Goal: Information Seeking & Learning: Learn about a topic

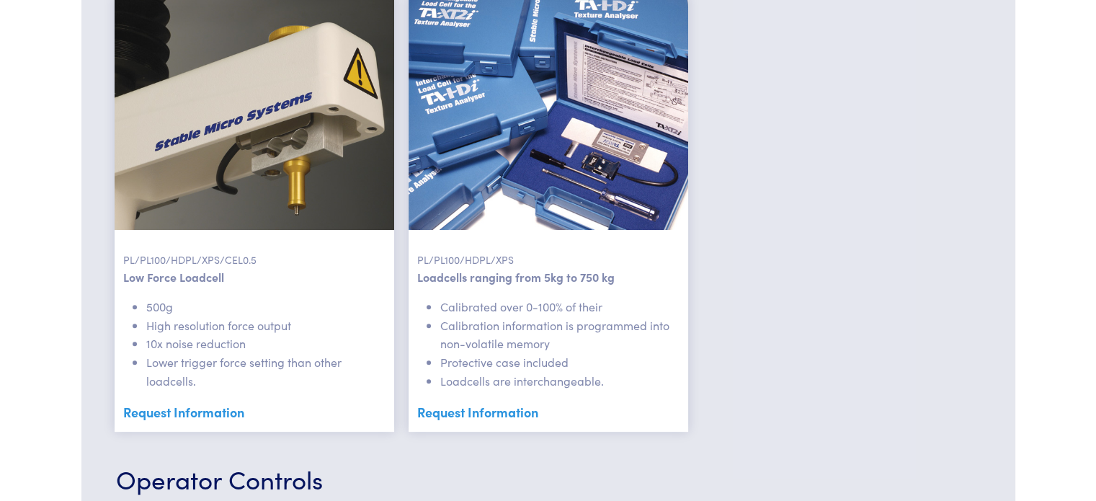
scroll to position [435, 0]
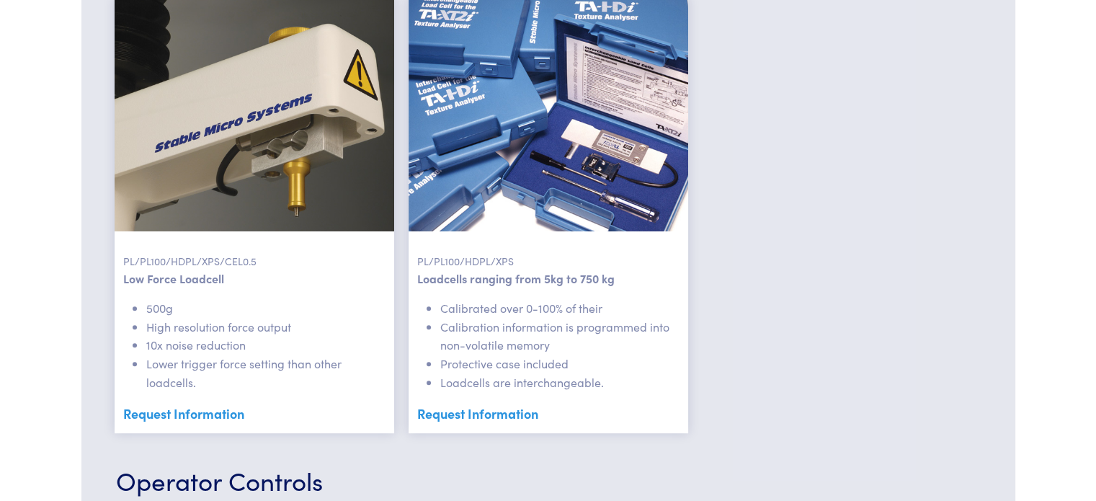
click at [190, 344] on li "10x noise reduction" at bounding box center [265, 345] width 239 height 19
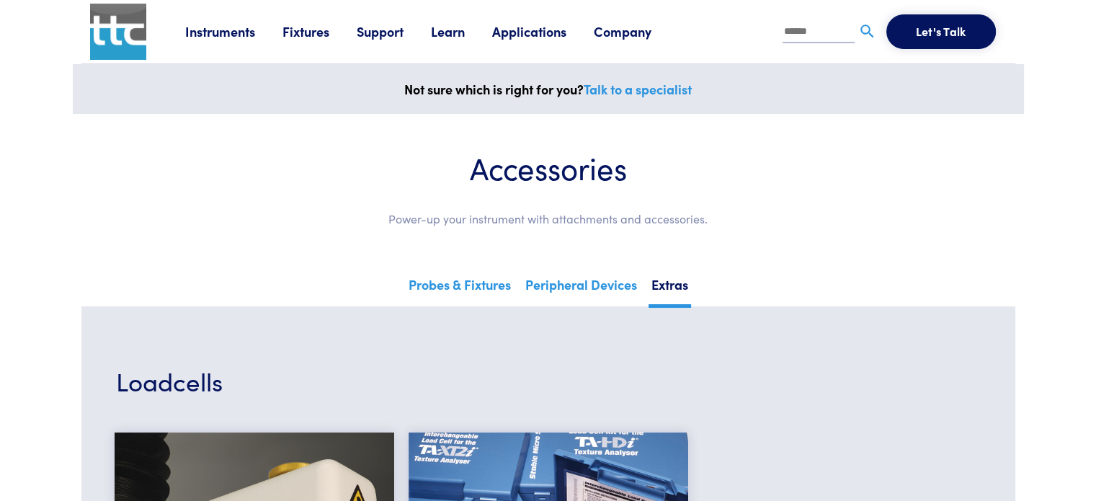
scroll to position [0, 0]
click at [288, 26] on link "Fixtures" at bounding box center [319, 31] width 74 height 18
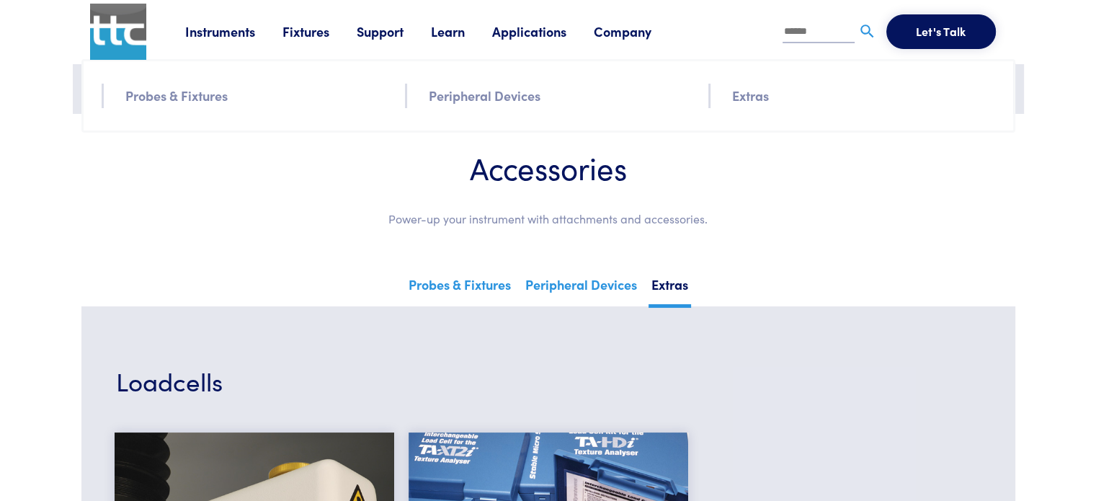
click at [438, 31] on link "Learn" at bounding box center [461, 31] width 61 height 18
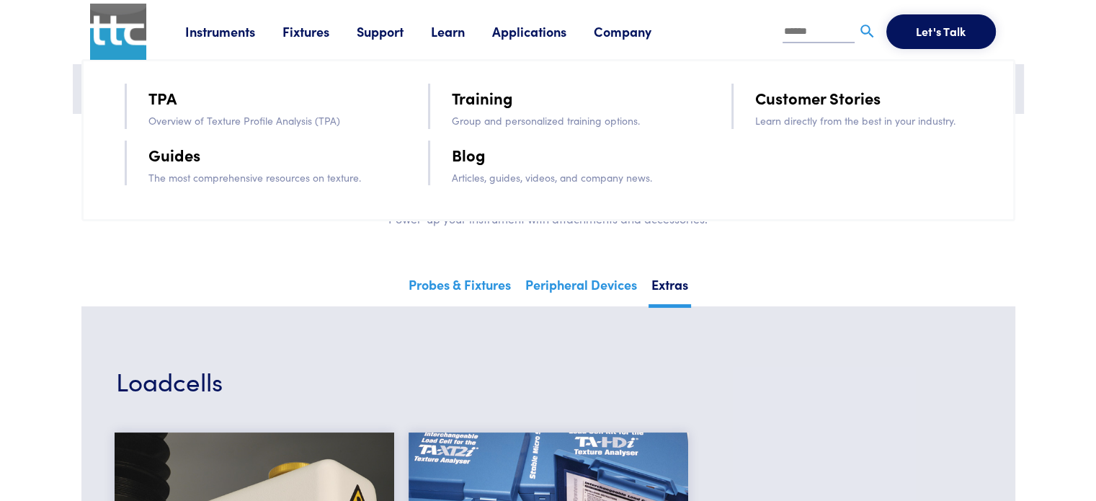
click at [464, 161] on link "Blog" at bounding box center [469, 154] width 34 height 25
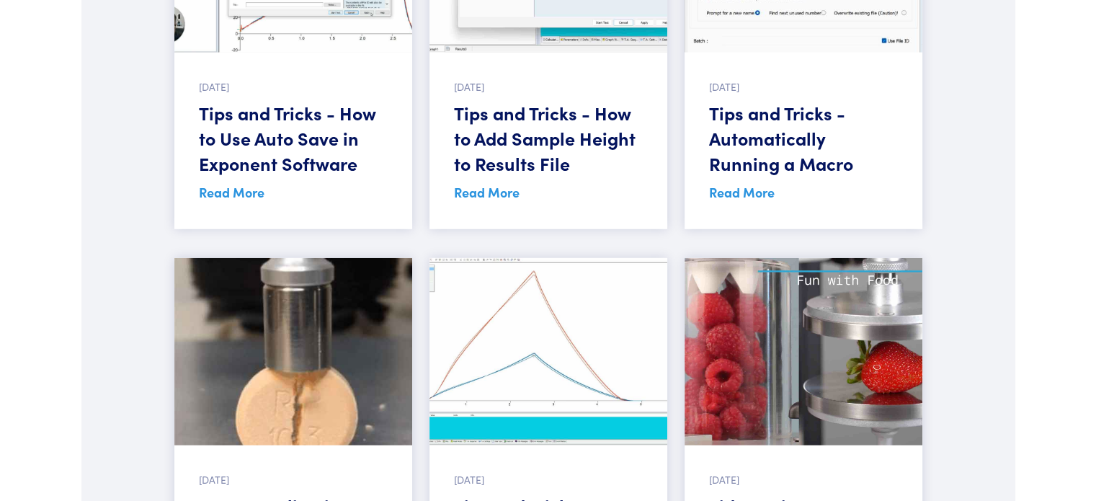
scroll to position [4216, 0]
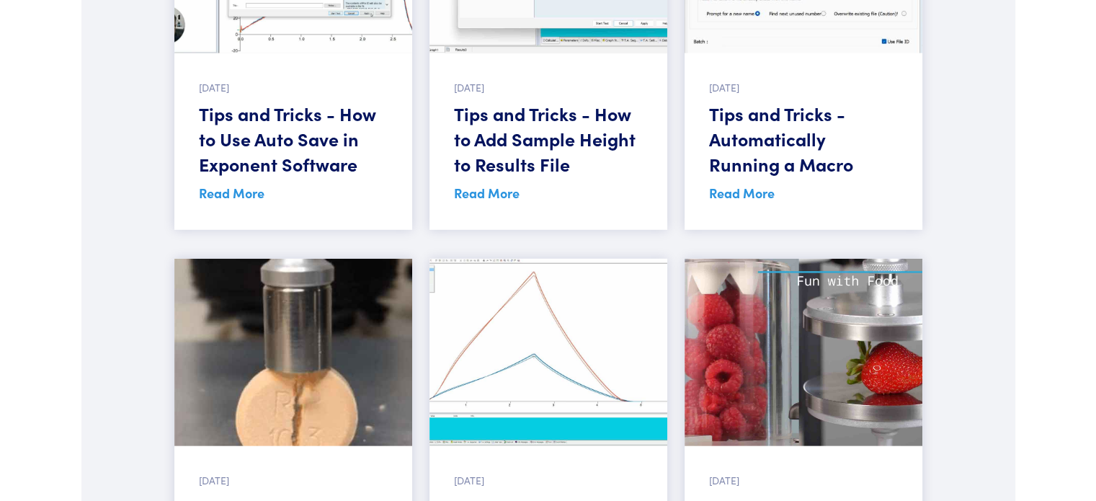
click at [453, 179] on div "[DATE] Tips and Tricks - How to Add Sample Height to Results File Read More" at bounding box center [548, 141] width 238 height 177
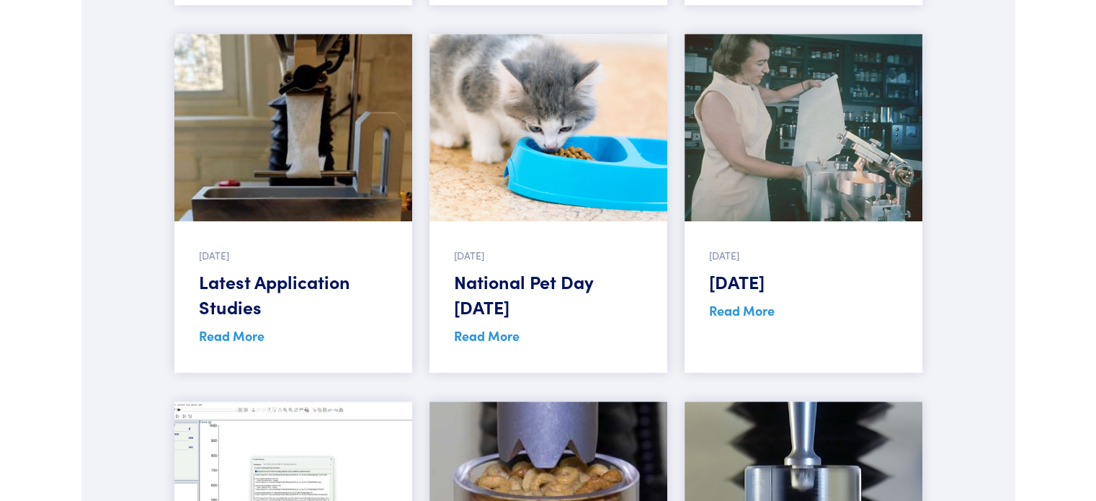
scroll to position [932, 0]
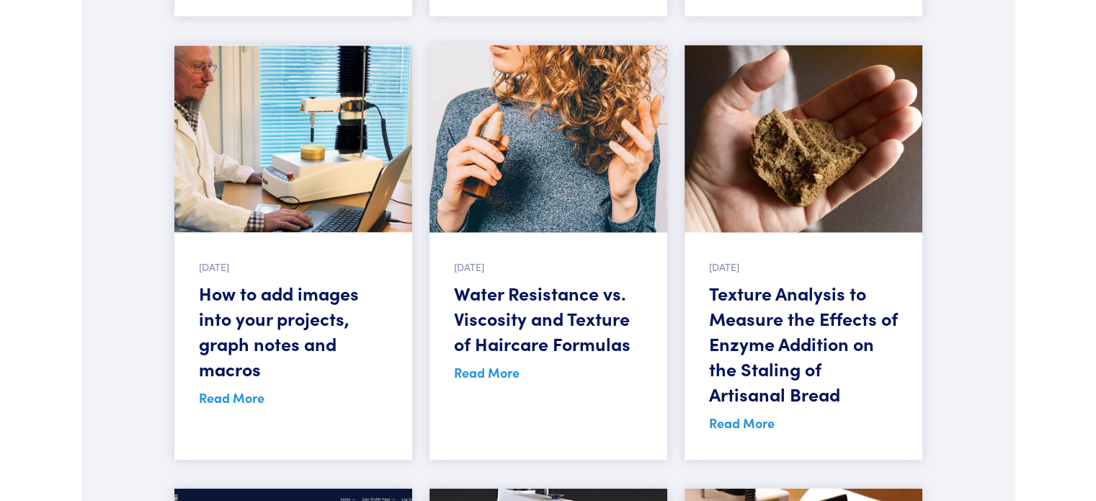
scroll to position [8850, 0]
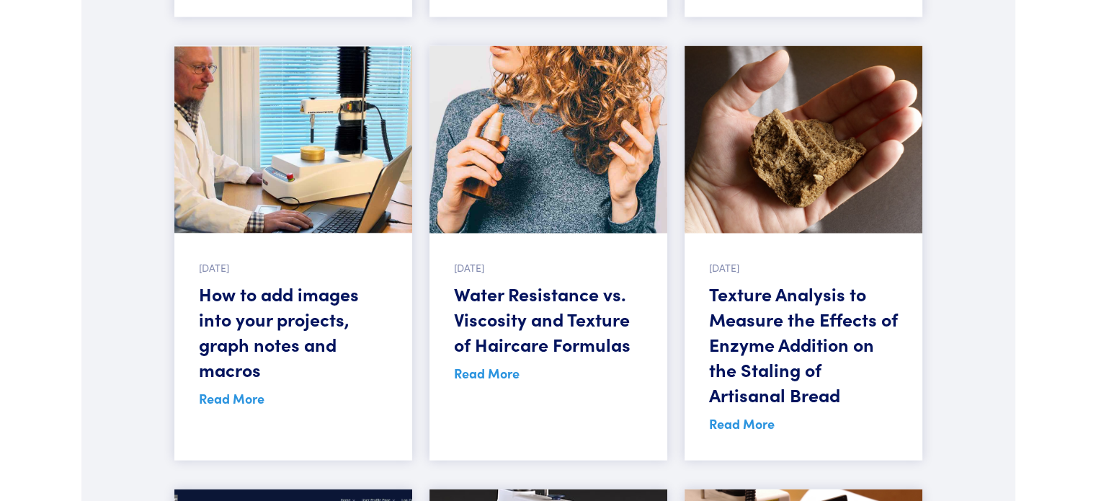
click at [282, 281] on h5 "How to add images into your projects, graph notes and macros" at bounding box center [293, 331] width 189 height 101
click at [232, 389] on link "Read More" at bounding box center [232, 398] width 66 height 18
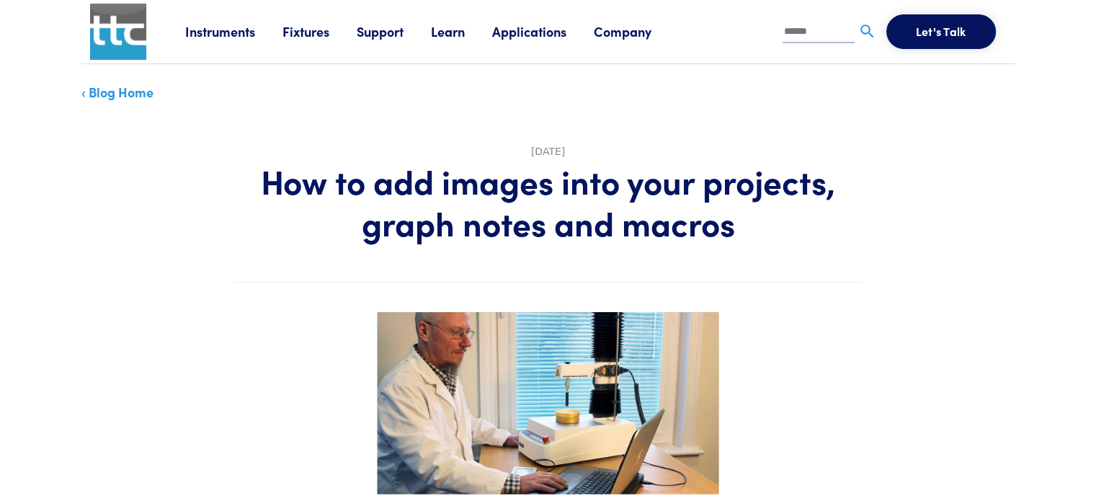
click at [383, 35] on link "Support" at bounding box center [394, 31] width 74 height 18
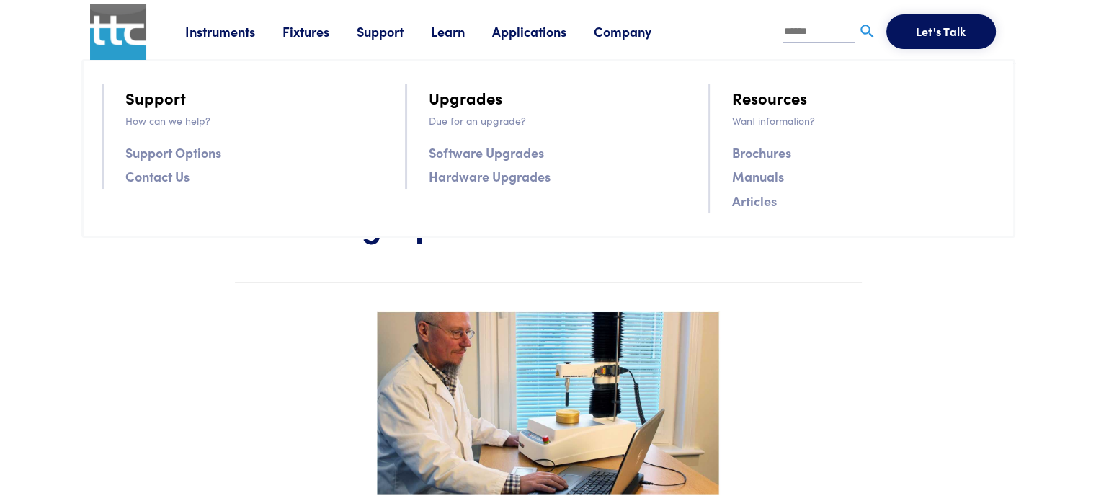
click at [453, 31] on link "Learn" at bounding box center [461, 31] width 61 height 18
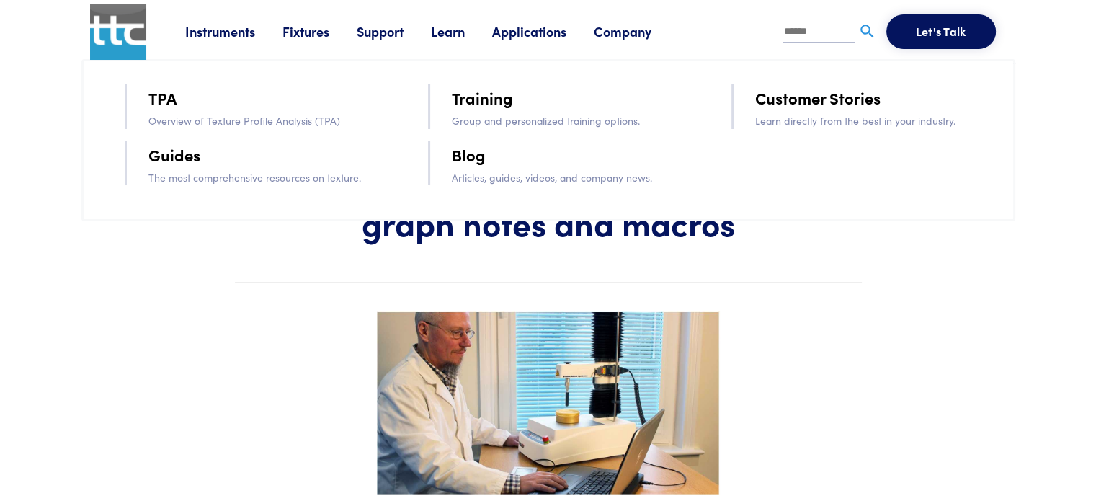
click at [169, 161] on link "Guides" at bounding box center [174, 154] width 52 height 25
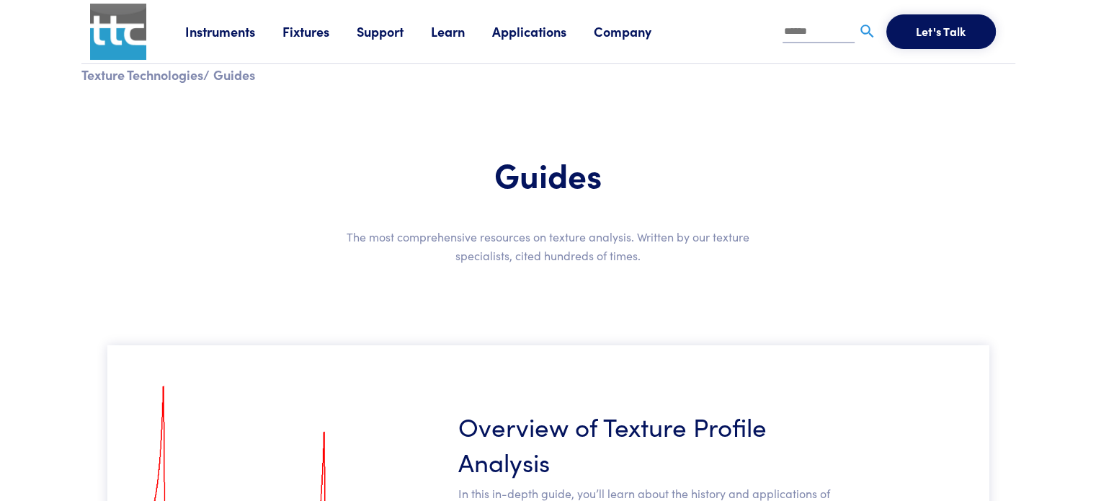
click at [452, 38] on link "Learn" at bounding box center [461, 31] width 61 height 18
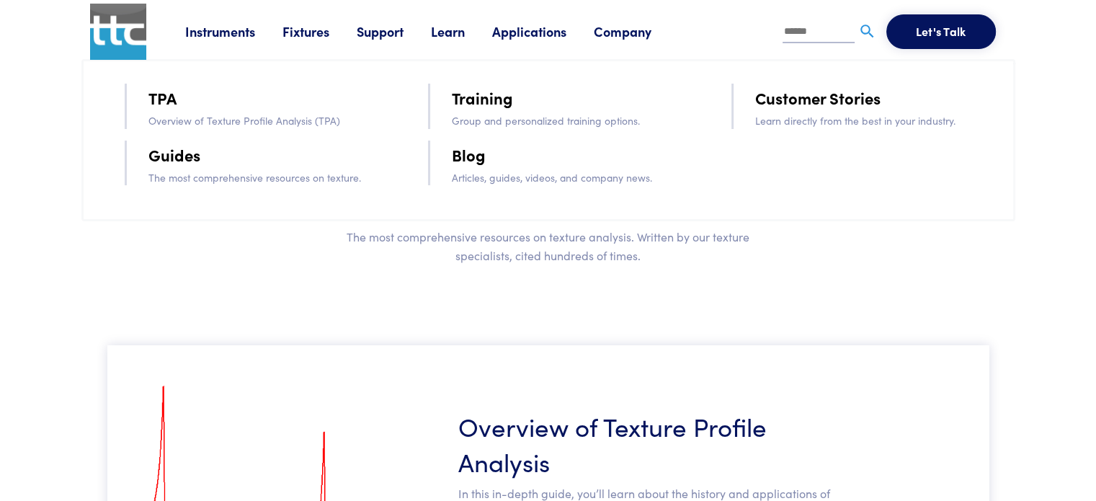
click at [531, 43] on div "Instruments Texture Analyzers Measure any physical product characteristic. TA.X…" at bounding box center [595, 31] width 821 height 63
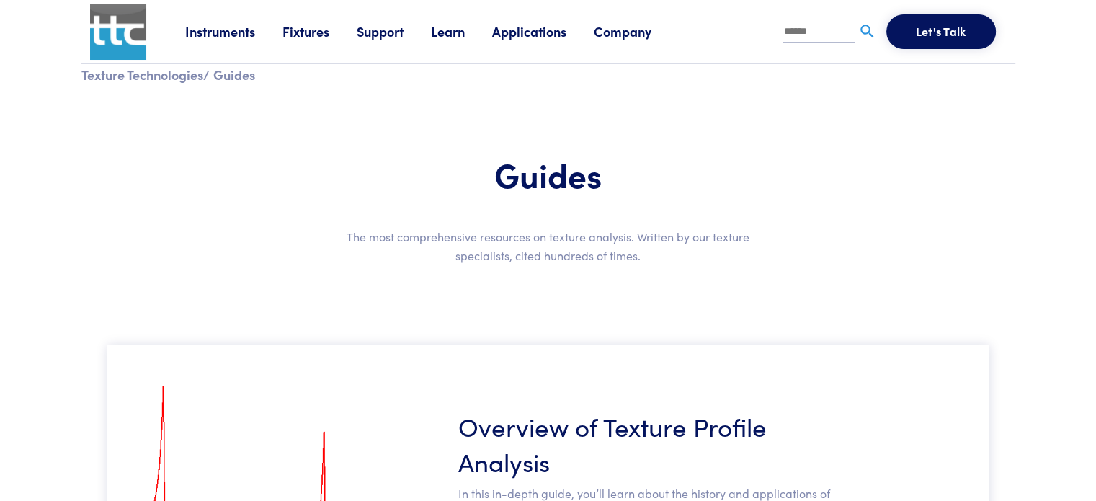
click at [609, 24] on link "Company" at bounding box center [636, 31] width 85 height 18
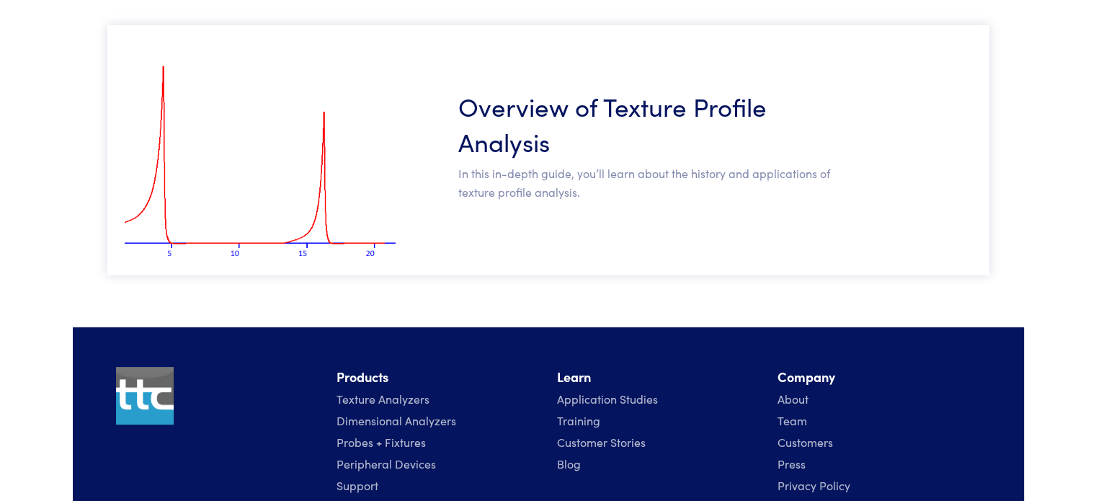
scroll to position [321, 0]
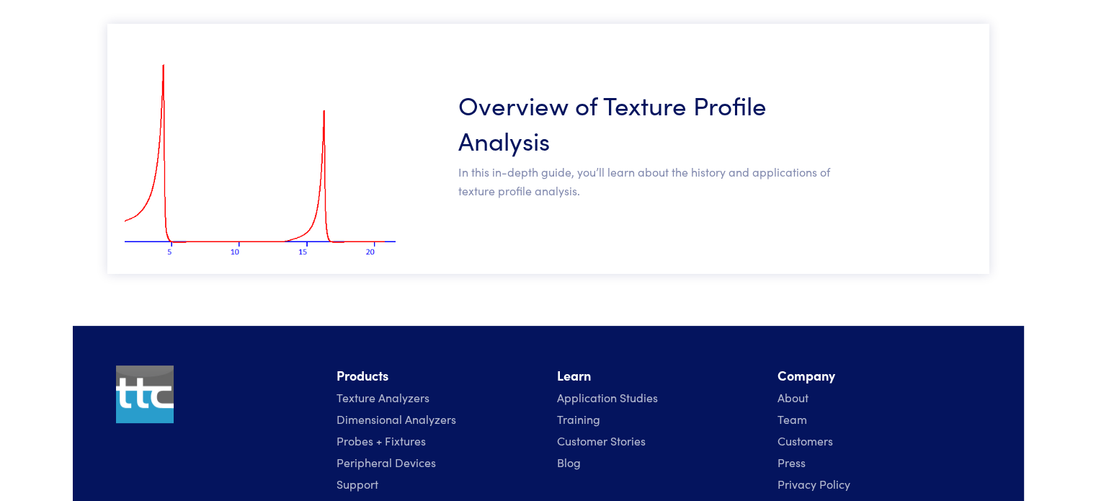
click at [631, 322] on section "Overview of Texture Profile Analysis In this in-depth guide, you’ll learn about…" at bounding box center [548, 157] width 951 height 337
